Goal: Task Accomplishment & Management: Complete application form

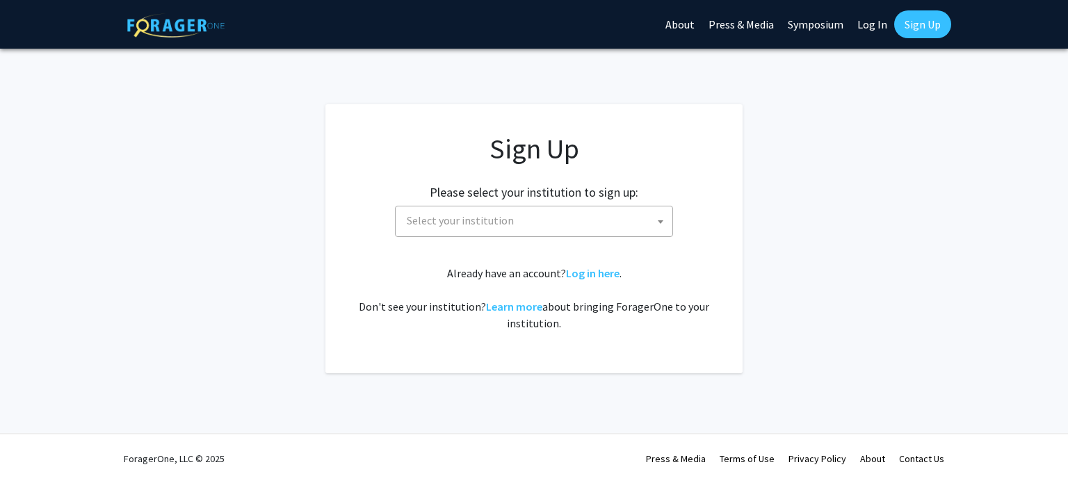
click at [559, 222] on span "Select your institution" at bounding box center [536, 221] width 271 height 29
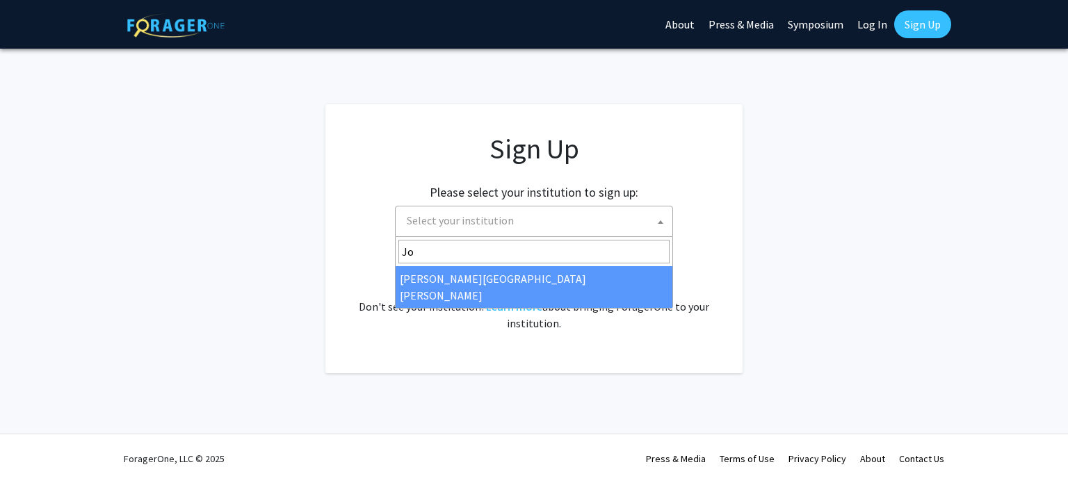
type input "Jo"
select select "1"
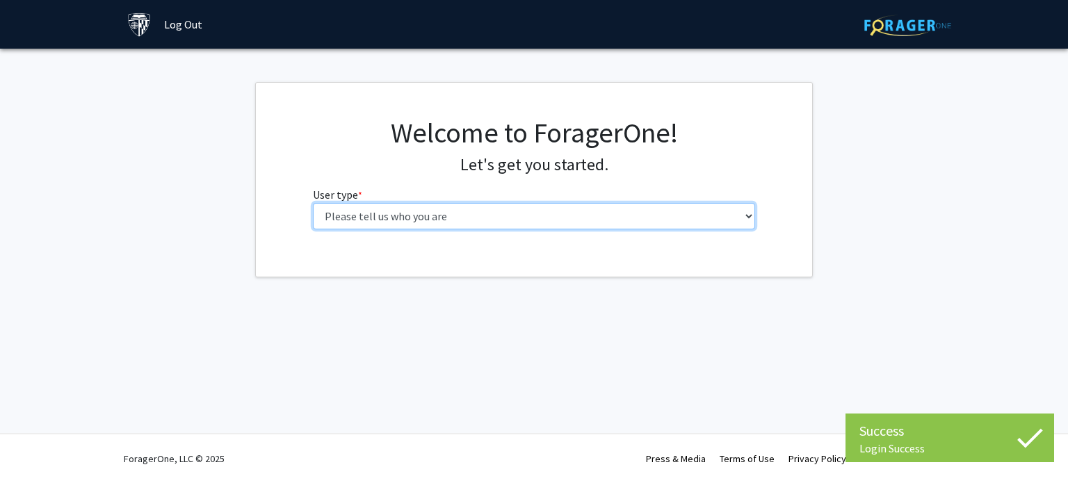
drag, startPoint x: 0, startPoint y: 0, endPoint x: 622, endPoint y: 214, distance: 657.5
click at [622, 214] on select "Please tell us who you are Undergraduate Student Master's Student Doctoral Cand…" at bounding box center [534, 216] width 443 height 26
select select "2: masters"
click at [313, 203] on select "Please tell us who you are Undergraduate Student Master's Student Doctoral Cand…" at bounding box center [534, 216] width 443 height 26
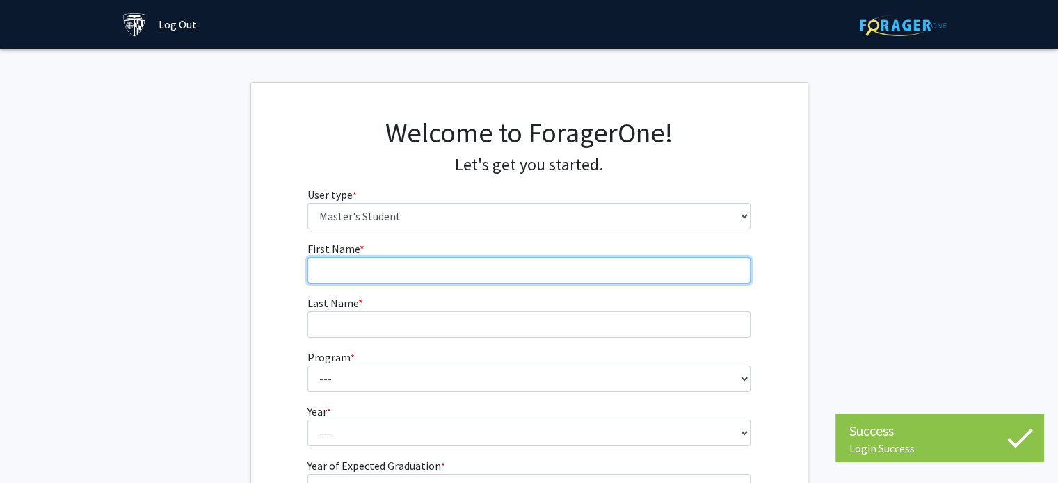
drag, startPoint x: 595, startPoint y: 227, endPoint x: 554, endPoint y: 260, distance: 52.5
click at [554, 260] on input "First Name * required" at bounding box center [528, 270] width 443 height 26
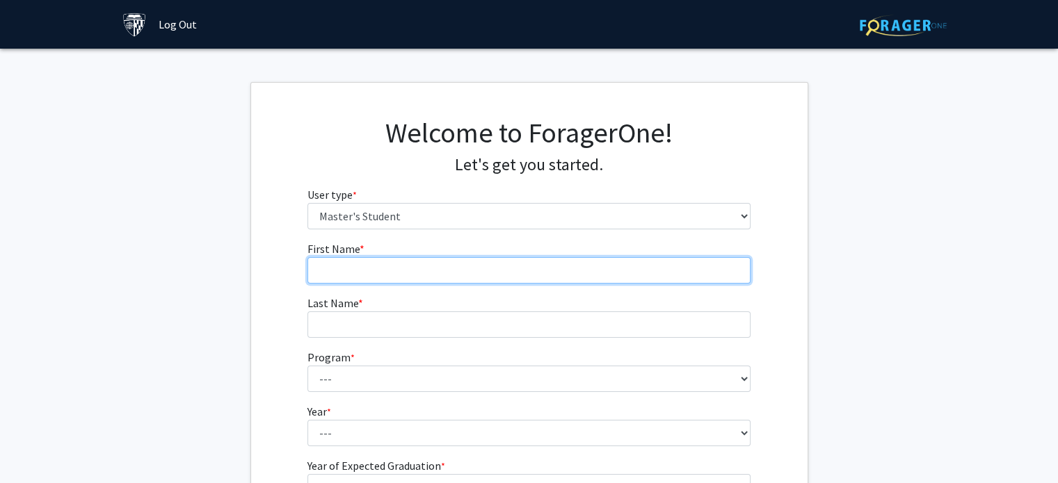
type input "Alexandra"
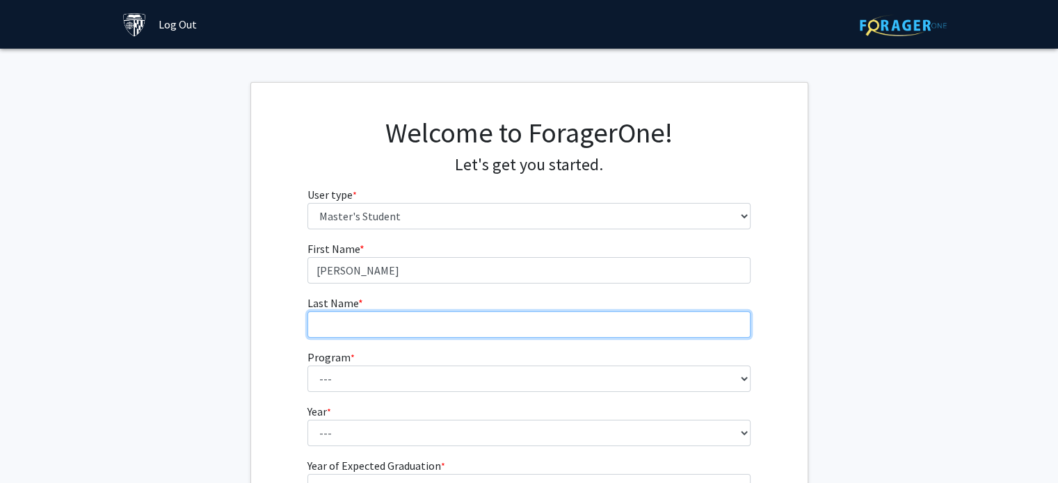
type input "Herlihy"
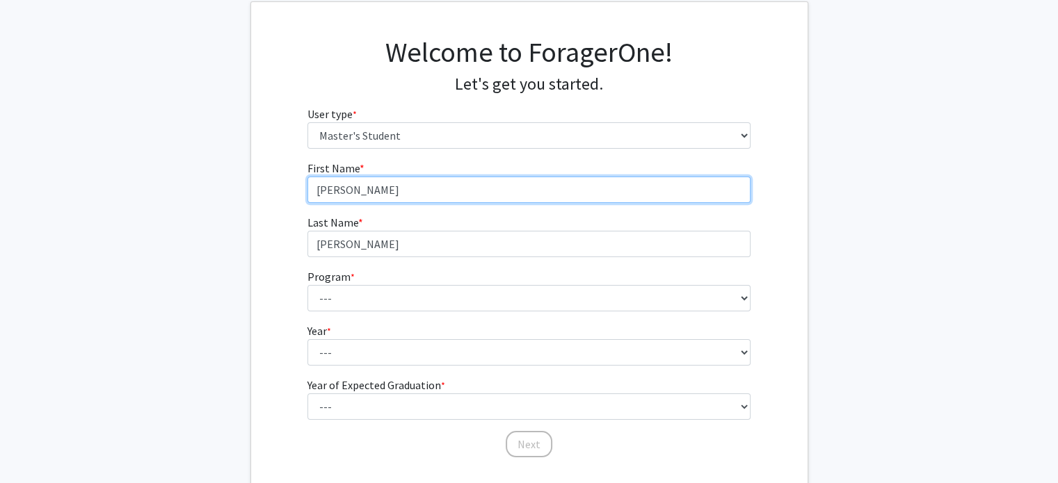
scroll to position [83, 0]
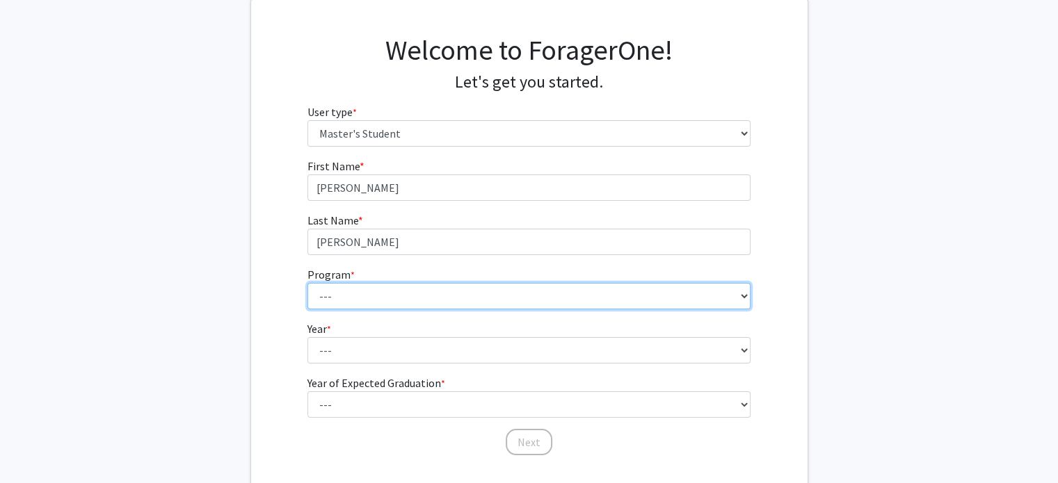
click at [435, 288] on select "--- Anatomy Education Applied and Computational Mathematics Applied Biomedical …" at bounding box center [528, 296] width 443 height 26
select select "58: 47"
click at [307, 283] on select "--- Anatomy Education Applied and Computational Mathematics Applied Biomedical …" at bounding box center [528, 296] width 443 height 26
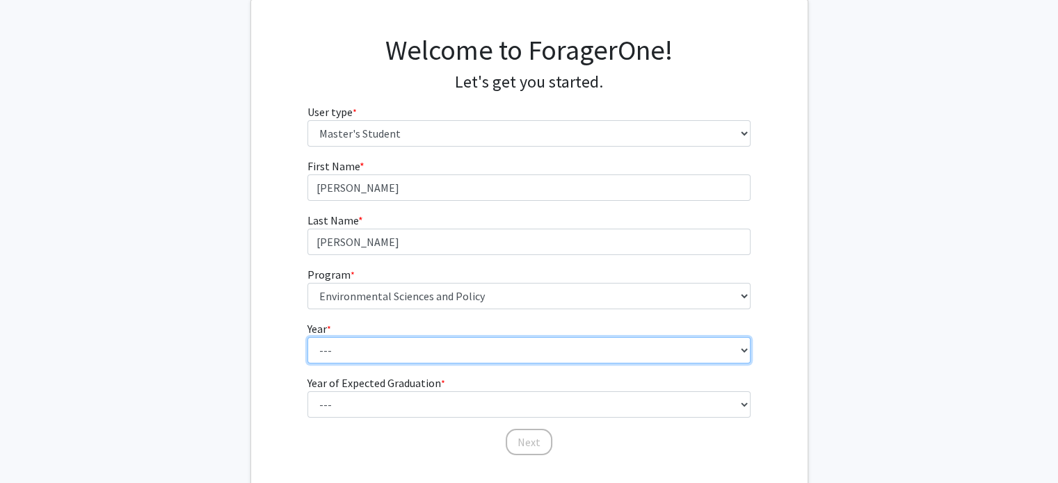
click at [374, 355] on select "--- First Year Second Year" at bounding box center [528, 350] width 443 height 26
select select "1: first_year"
click at [307, 337] on select "--- First Year Second Year" at bounding box center [528, 350] width 443 height 26
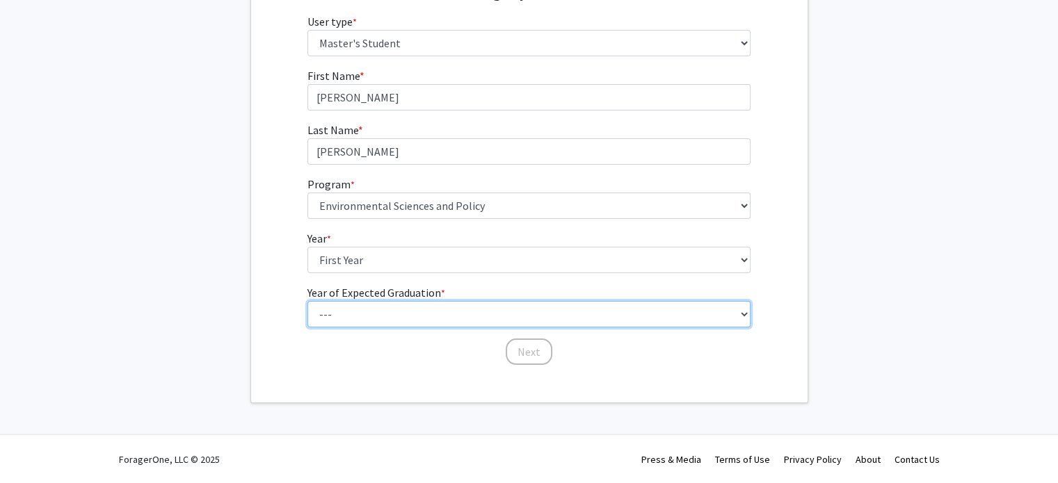
click at [401, 311] on select "--- 2025 2026 2027 2028 2029 2030 2031 2032 2033 2034" at bounding box center [528, 314] width 443 height 26
select select "3: 2027"
click at [307, 301] on select "--- 2025 2026 2027 2028 2029 2030 2031 2032 2033 2034" at bounding box center [528, 314] width 443 height 26
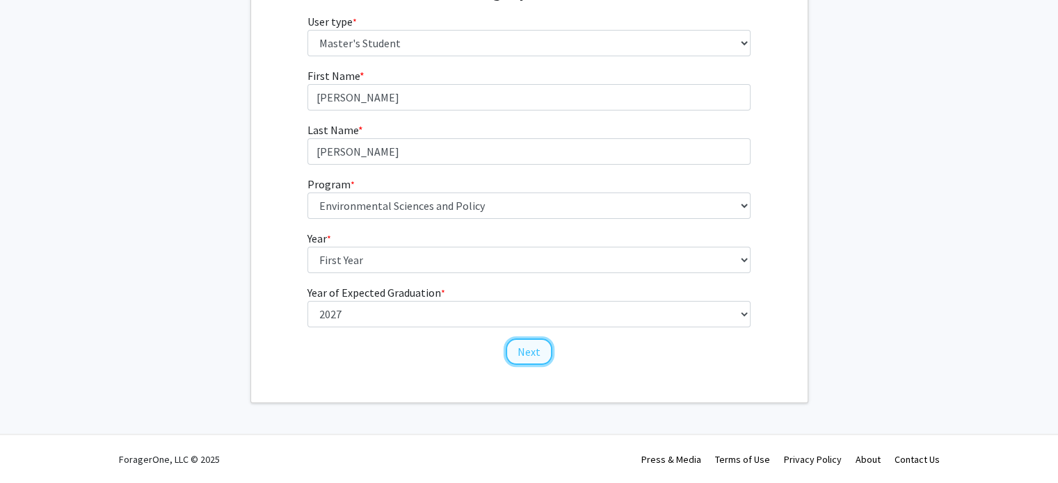
click at [529, 353] on button "Next" at bounding box center [529, 352] width 47 height 26
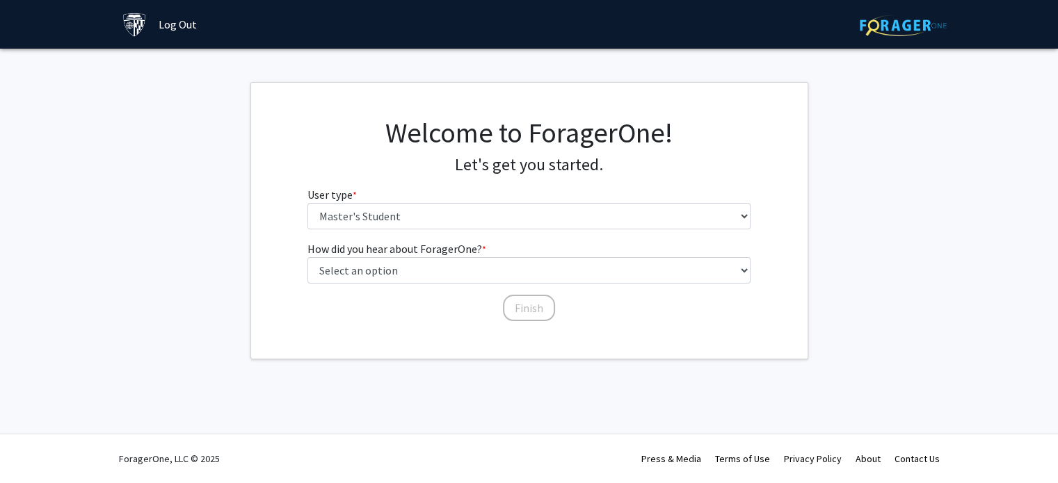
scroll to position [0, 0]
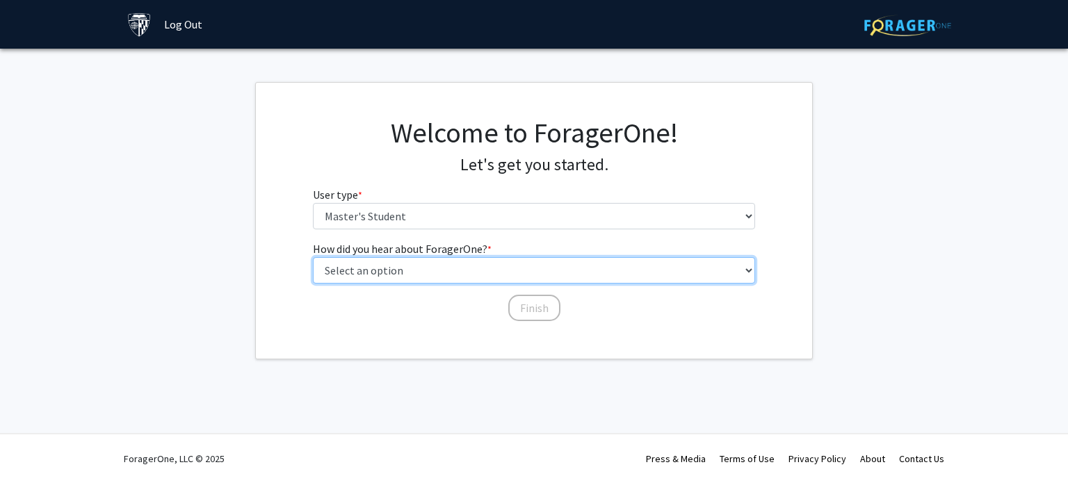
click at [444, 275] on select "Select an option Peer/student recommendation Faculty/staff recommendation Unive…" at bounding box center [534, 270] width 443 height 26
select select "3: university_website"
click at [313, 257] on select "Select an option Peer/student recommendation Faculty/staff recommendation Unive…" at bounding box center [534, 270] width 443 height 26
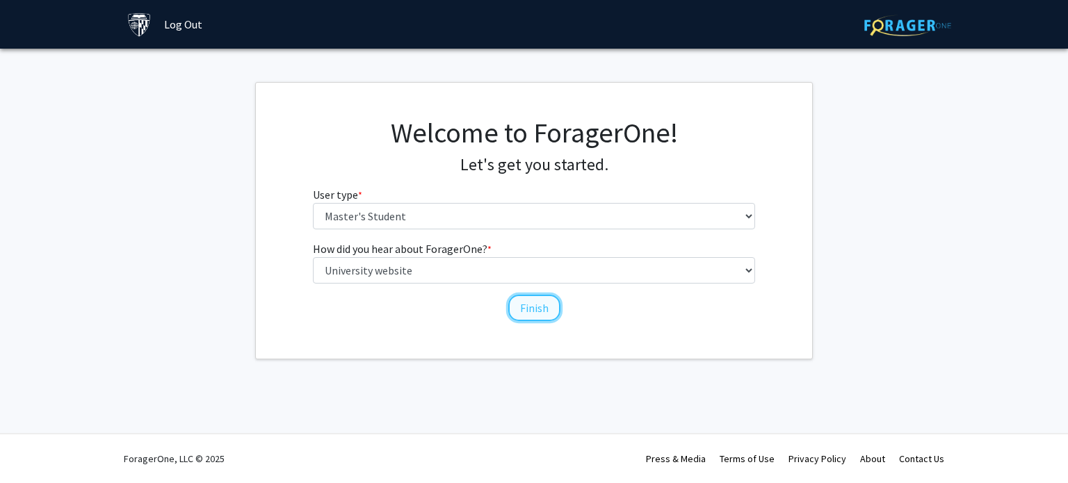
click at [540, 305] on button "Finish" at bounding box center [534, 308] width 52 height 26
